Goal: Information Seeking & Learning: Learn about a topic

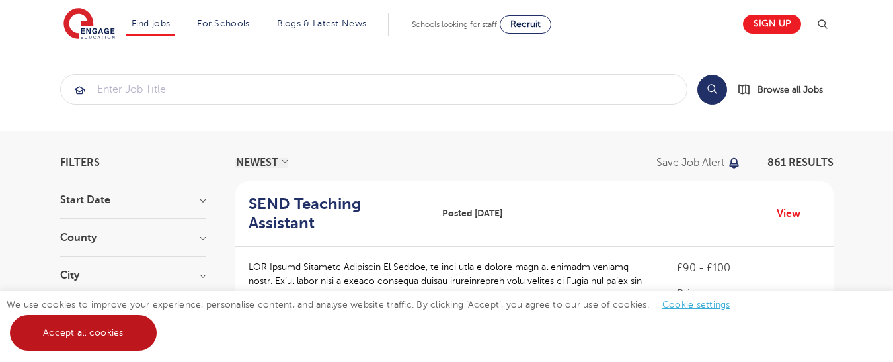
click at [118, 328] on link "Accept all cookies" at bounding box center [83, 333] width 147 height 36
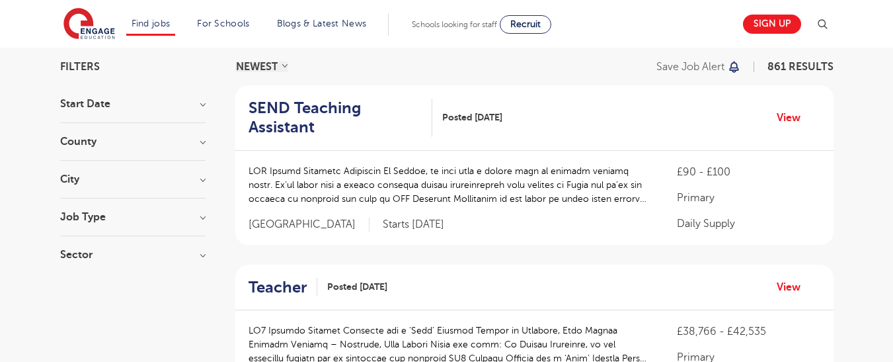
scroll to position [91, 0]
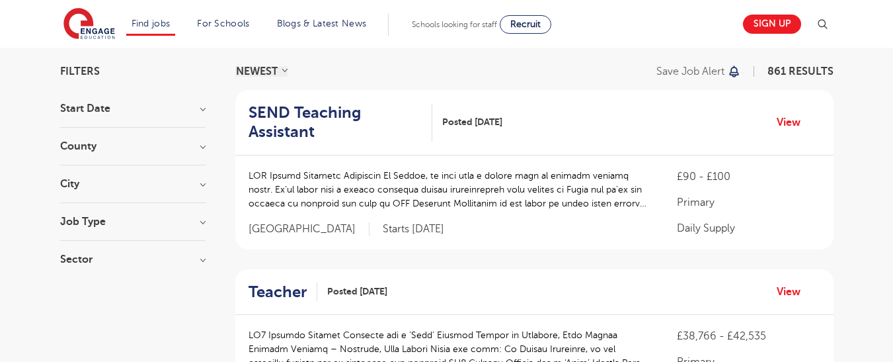
click at [200, 190] on div "City Hounslow 65 Leeds 35 Ealing 34 [GEOGRAPHIC_DATA] 32 Newham 32 Show more" at bounding box center [132, 191] width 145 height 24
click at [202, 187] on h3 "City" at bounding box center [132, 184] width 145 height 11
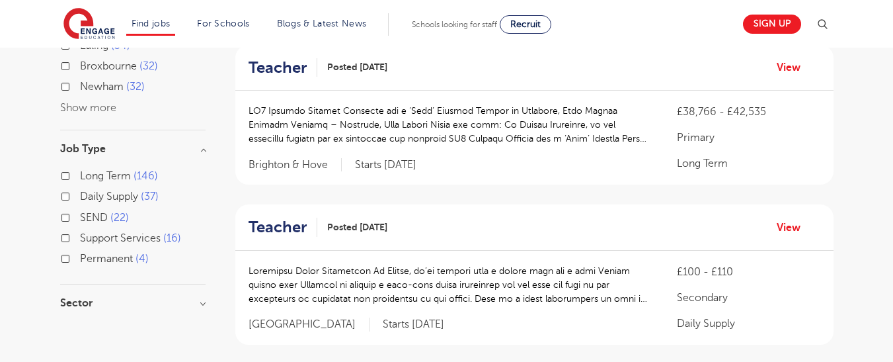
scroll to position [325, 0]
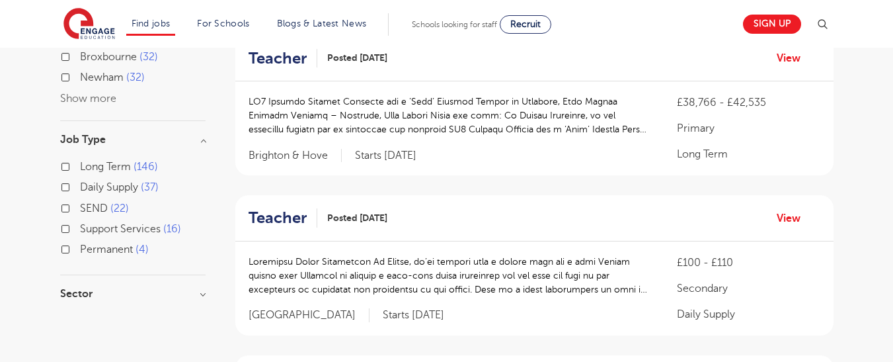
click at [80, 158] on label "Long Term 146" at bounding box center [119, 166] width 78 height 17
click at [80, 161] on input "Long Term 146" at bounding box center [84, 165] width 9 height 9
checkbox input "true"
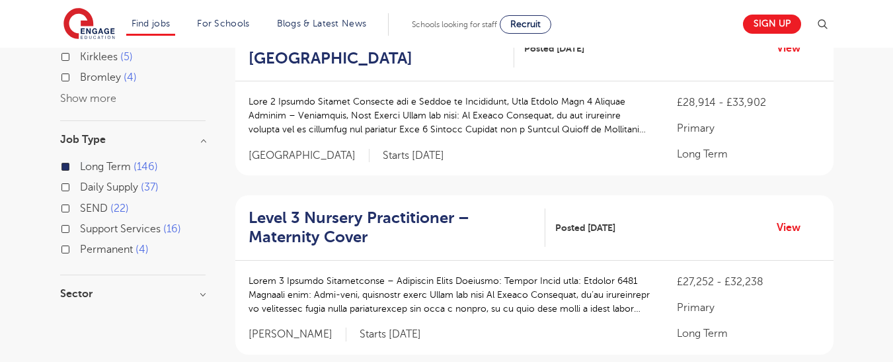
click at [80, 200] on label "SEND 22" at bounding box center [104, 208] width 49 height 17
click at [80, 202] on input "SEND 22" at bounding box center [84, 206] width 9 height 9
checkbox input "true"
click at [80, 220] on label "Support Services 16" at bounding box center [130, 228] width 101 height 17
click at [80, 223] on input "Support Services 16" at bounding box center [84, 227] width 9 height 9
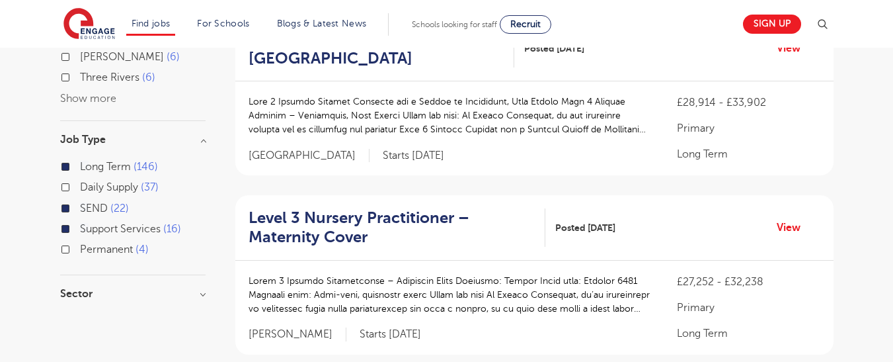
click at [80, 241] on label "Permanent 4" at bounding box center [114, 249] width 69 height 17
click at [80, 243] on input "Permanent 4" at bounding box center [84, 247] width 9 height 9
checkbox input "true"
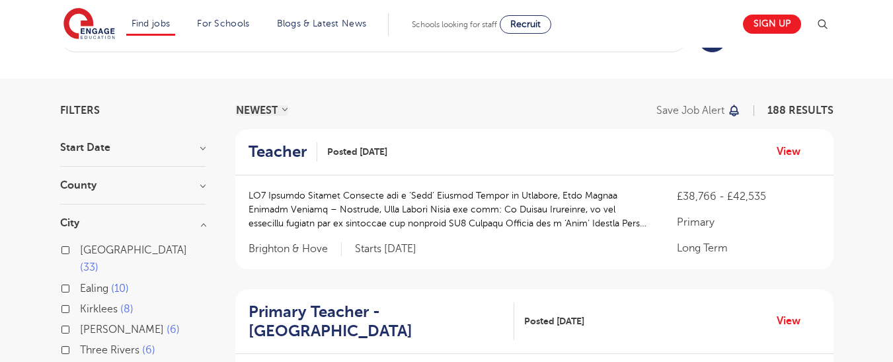
scroll to position [48, 0]
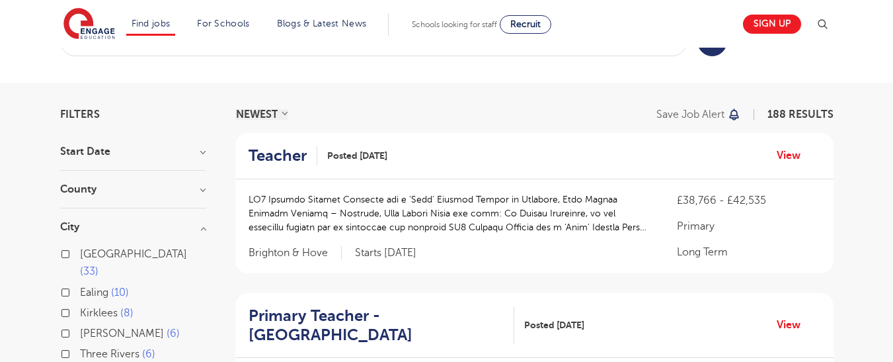
click at [198, 187] on h3 "County" at bounding box center [132, 189] width 145 height 11
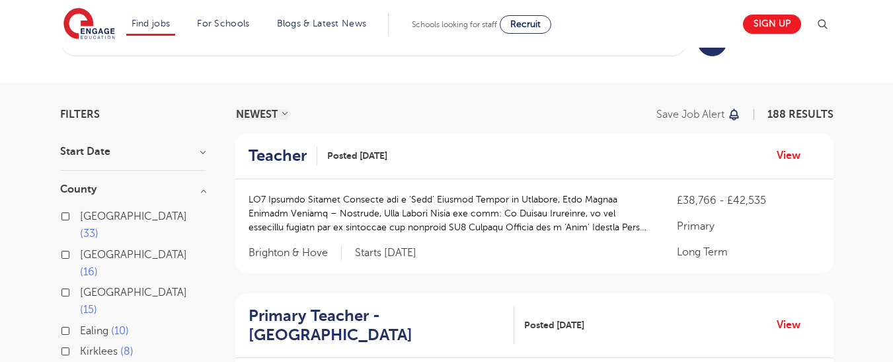
click at [130, 322] on div "Ealing 10" at bounding box center [132, 332] width 145 height 21
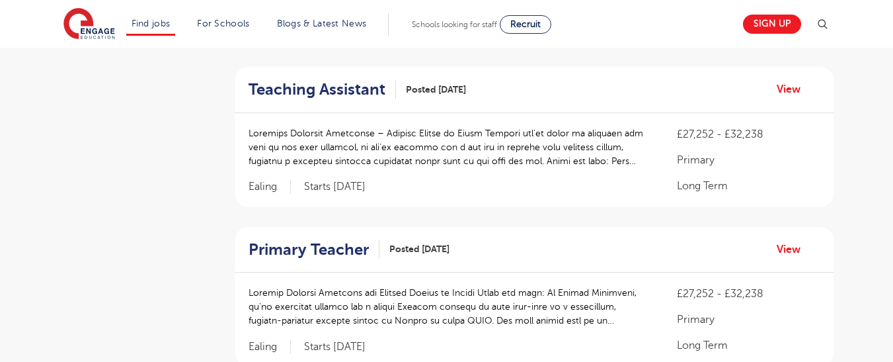
scroll to position [1186, 0]
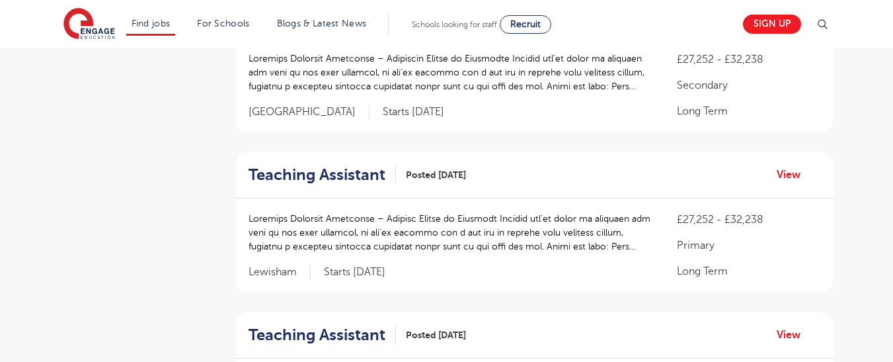
scroll to position [48, 0]
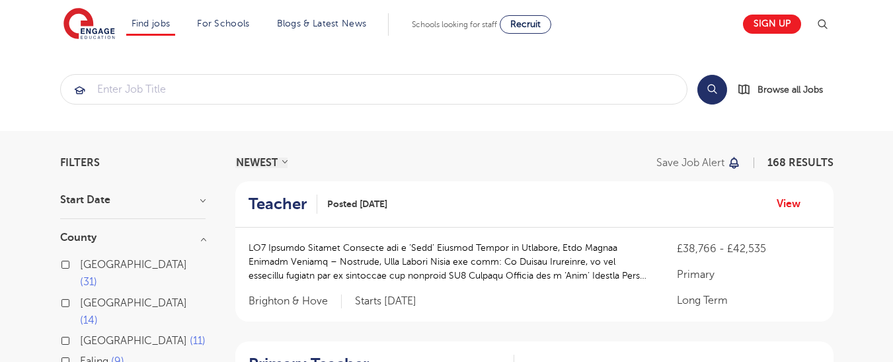
scroll to position [325, 0]
